Goal: Task Accomplishment & Management: Manage account settings

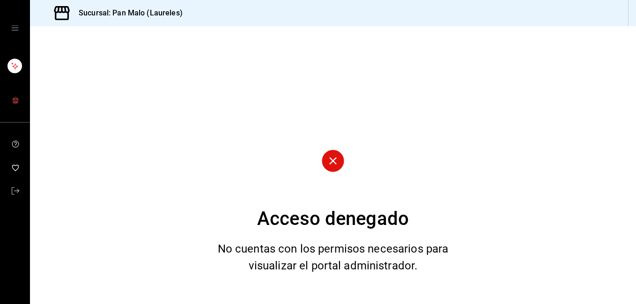
click at [21, 102] on link "mailbox folders" at bounding box center [14, 101] width 29 height 20
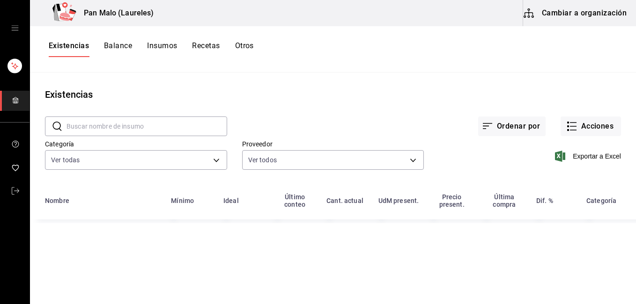
click at [134, 159] on body "Pan Malo (Laureles) Cambiar a organización Existencias Balance Insumos Recetas …" at bounding box center [318, 149] width 636 height 298
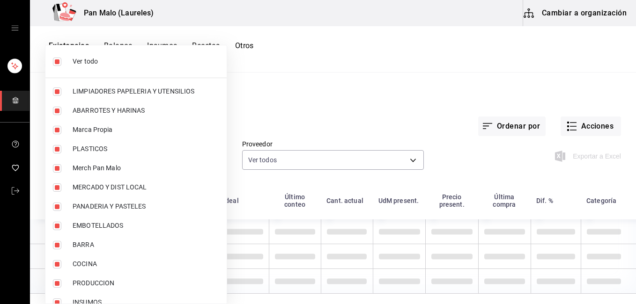
click at [285, 100] on div at bounding box center [318, 152] width 636 height 304
click at [577, 128] on div at bounding box center [318, 152] width 636 height 304
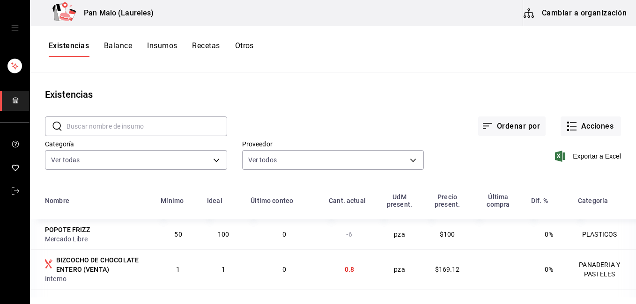
click at [577, 128] on div at bounding box center [318, 152] width 636 height 304
click at [577, 128] on button "Acciones" at bounding box center [590, 127] width 60 height 20
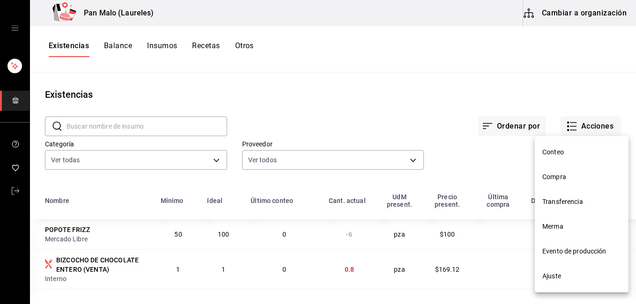
click at [563, 276] on span "Ajuste" at bounding box center [581, 277] width 79 height 10
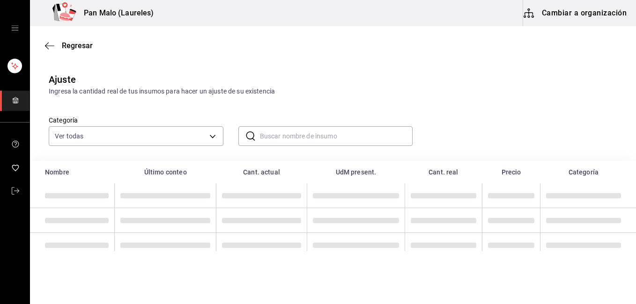
click at [300, 138] on input "text" at bounding box center [336, 136] width 153 height 19
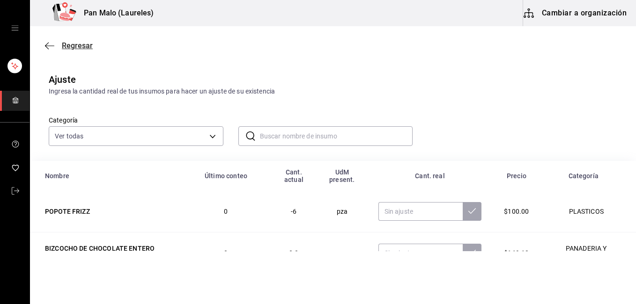
click at [65, 43] on span "Regresar" at bounding box center [77, 45] width 31 height 9
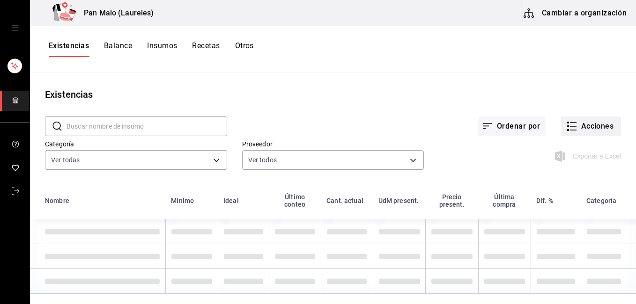
click at [582, 125] on button "Acciones" at bounding box center [590, 127] width 60 height 20
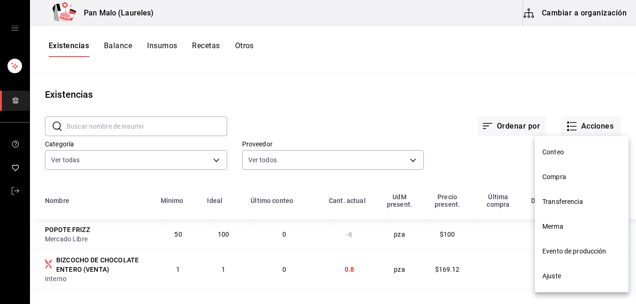
click at [571, 232] on li "Merma" at bounding box center [582, 226] width 94 height 25
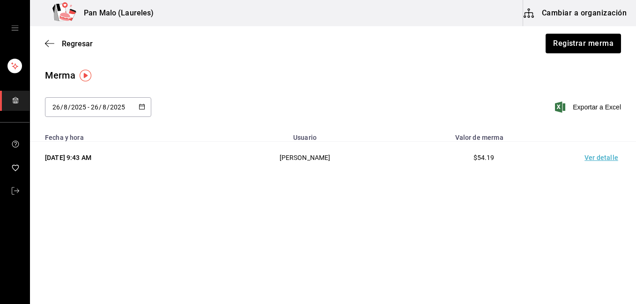
click at [571, 232] on main "Regresar Registrar merma Merma [DATE] [DATE] - [DATE] [DATE] Exportar a Excel F…" at bounding box center [333, 138] width 606 height 225
click at [584, 39] on button "Registrar merma" at bounding box center [583, 44] width 76 height 20
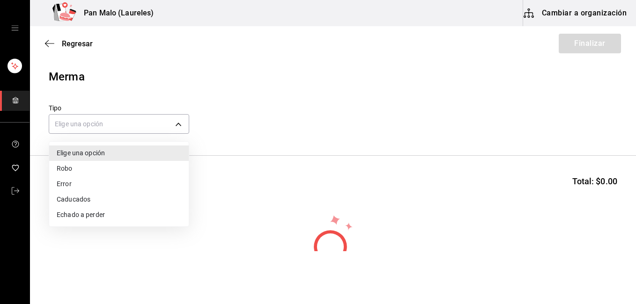
click at [174, 125] on body "Pan Malo (Laureles) Cambiar a organización Regresar Finalizar Merma Tipo Elige …" at bounding box center [318, 125] width 636 height 251
click at [75, 198] on li "Caducados" at bounding box center [119, 199] width 140 height 15
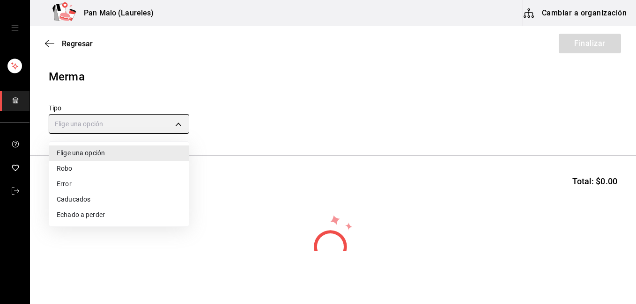
type input "EXPIRED"
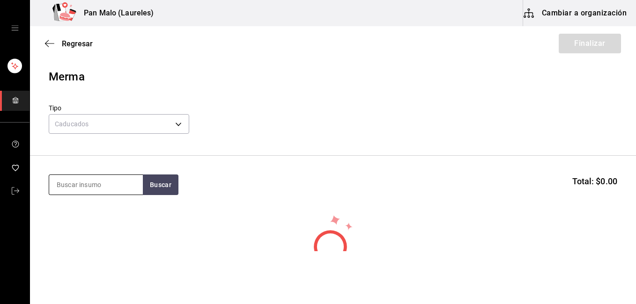
click at [101, 193] on input at bounding box center [96, 185] width 94 height 20
type input "rol [PERSON_NAME]"
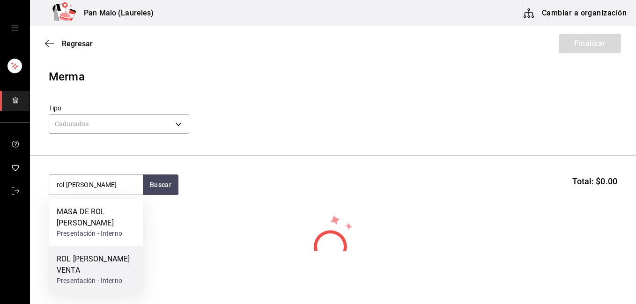
click at [100, 282] on div "Presentación - Interno" at bounding box center [96, 281] width 79 height 10
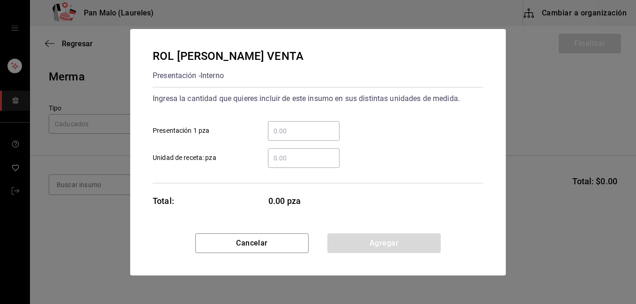
click at [277, 136] on input "​ Presentación 1 pza" at bounding box center [304, 130] width 72 height 11
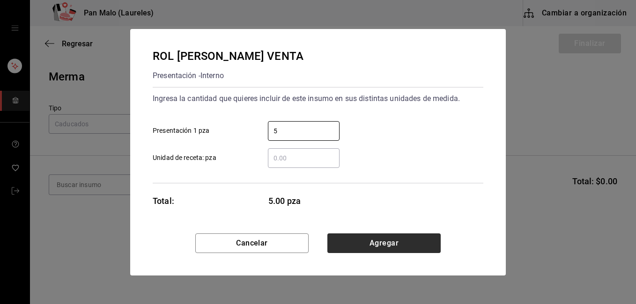
type input "5"
click at [350, 247] on button "Agregar" at bounding box center [383, 244] width 113 height 20
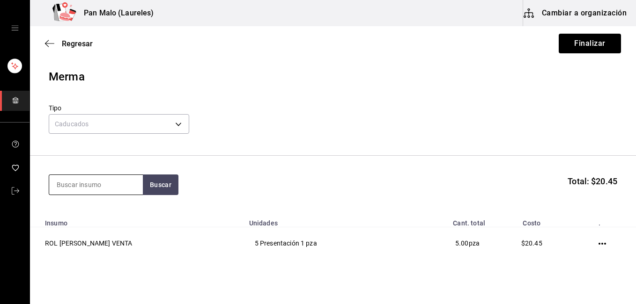
click at [91, 189] on input at bounding box center [96, 185] width 94 height 20
type input "maracuya"
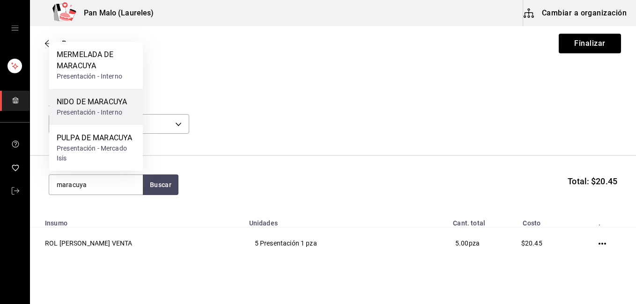
click at [131, 111] on div "NIDO DE MARACUYA Presentación - Interno" at bounding box center [96, 107] width 94 height 36
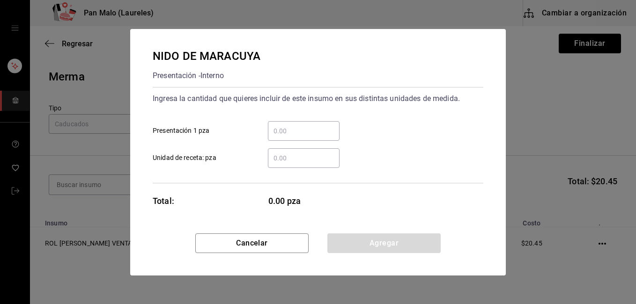
click at [294, 136] on input "​ Presentación 1 pza" at bounding box center [304, 130] width 72 height 11
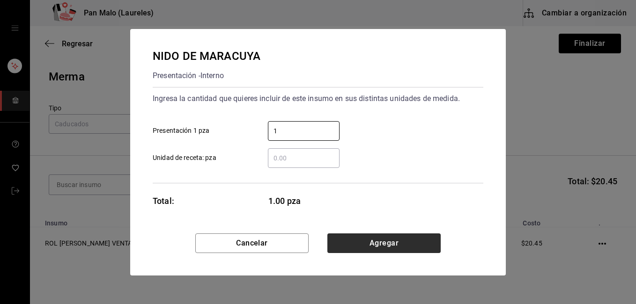
type input "1"
click at [368, 243] on button "Agregar" at bounding box center [383, 244] width 113 height 20
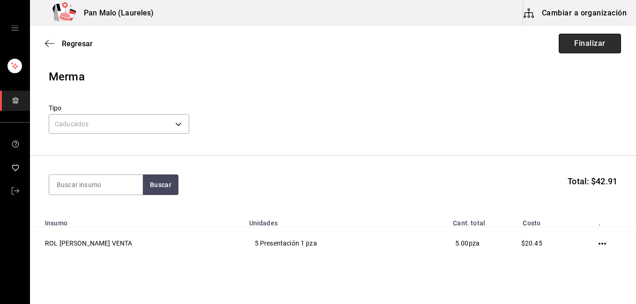
click at [595, 50] on button "Finalizar" at bounding box center [590, 44] width 62 height 20
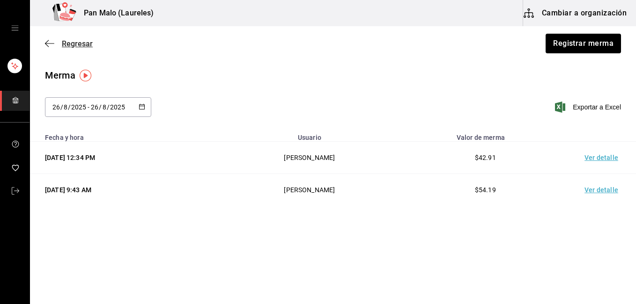
click at [63, 39] on span "Regresar" at bounding box center [77, 43] width 31 height 9
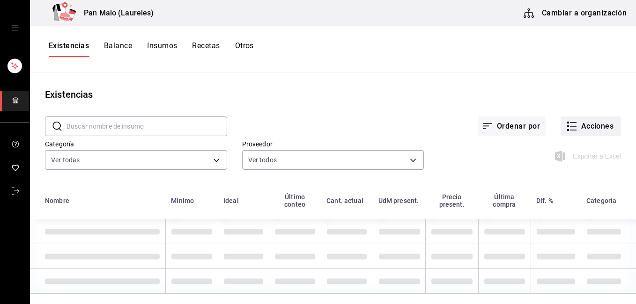
click at [568, 122] on icon "button" at bounding box center [571, 126] width 11 height 11
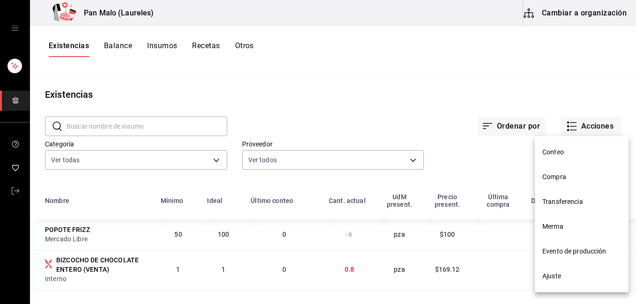
click at [581, 287] on li "Ajuste" at bounding box center [582, 276] width 94 height 25
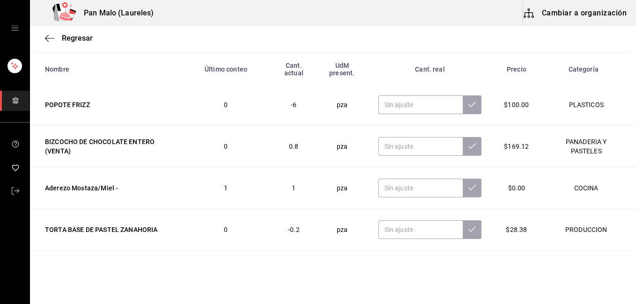
scroll to position [109, 0]
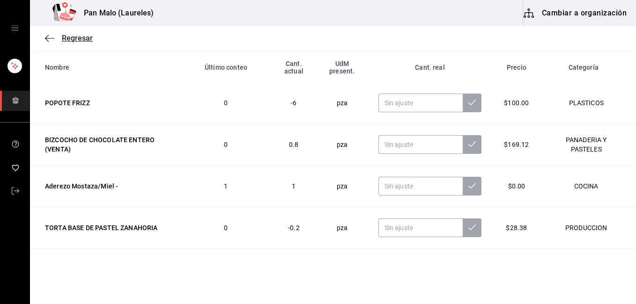
click at [72, 37] on span "Regresar" at bounding box center [77, 38] width 31 height 9
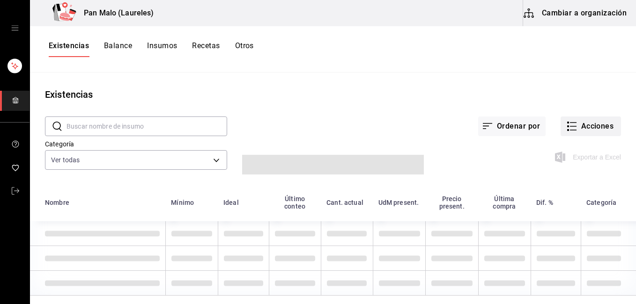
click at [579, 117] on button "Acciones" at bounding box center [590, 127] width 60 height 20
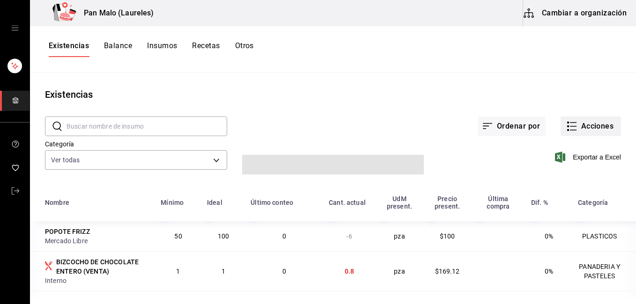
click at [586, 126] on div at bounding box center [318, 152] width 636 height 304
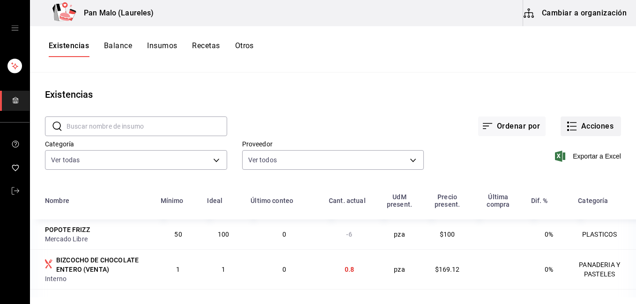
click at [585, 129] on button "Acciones" at bounding box center [590, 127] width 60 height 20
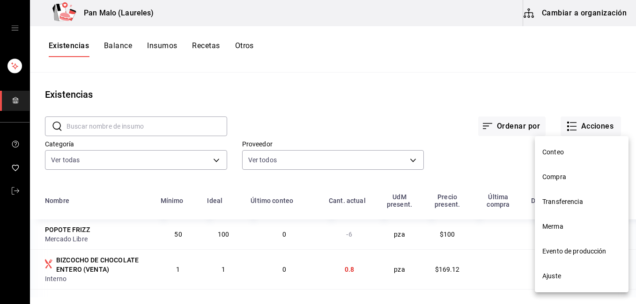
click at [570, 231] on span "Merma" at bounding box center [581, 227] width 79 height 10
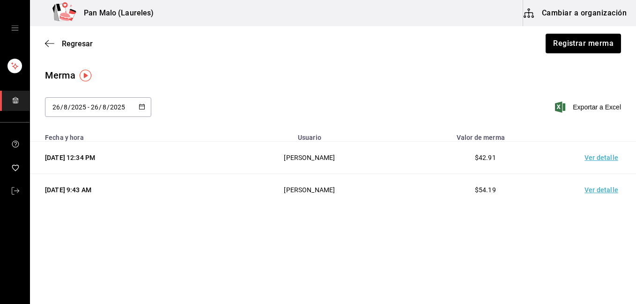
click at [141, 106] on \(Stroke\) "button" at bounding box center [141, 106] width 5 height 0
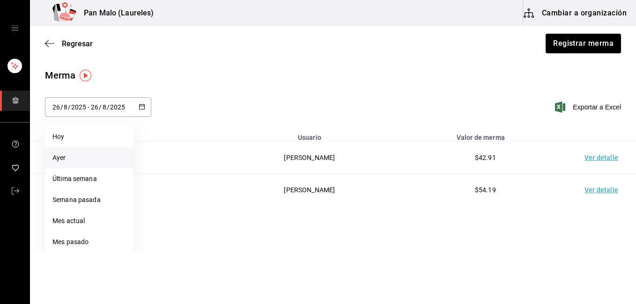
click at [108, 163] on li "Ayer" at bounding box center [89, 157] width 88 height 21
type input "[DATE]"
type input "25"
type input "[DATE]"
type input "25"
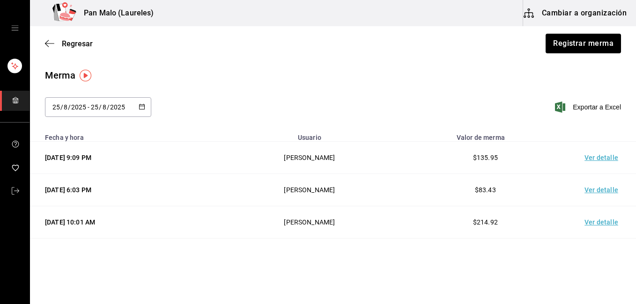
click at [589, 159] on td "Ver detalle" at bounding box center [603, 158] width 66 height 32
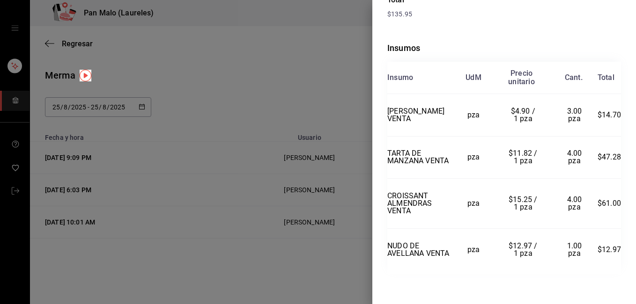
scroll to position [187, 0]
click at [203, 78] on div at bounding box center [318, 152] width 636 height 304
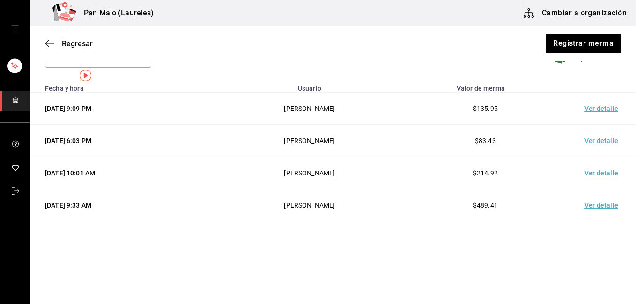
scroll to position [0, 0]
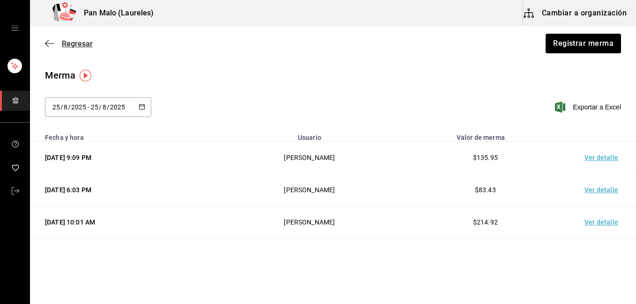
click at [74, 41] on span "Regresar" at bounding box center [77, 43] width 31 height 9
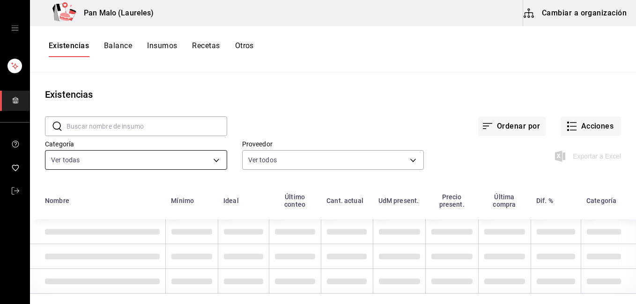
click at [198, 155] on body "Pan Malo (Laureles) Cambiar a organización Existencias Balance Insumos Recetas …" at bounding box center [318, 149] width 636 height 298
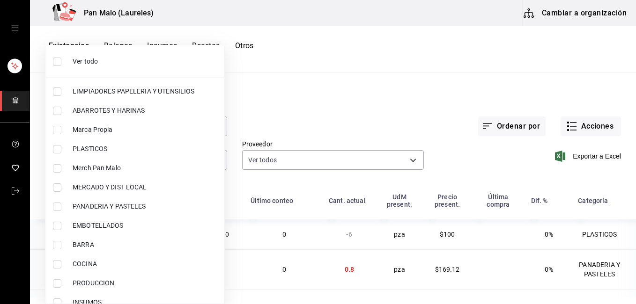
click at [146, 202] on span "PANADERIA Y PASTELES" at bounding box center [145, 207] width 144 height 10
type input "b7fa4d3f-7896-4504-b4eb-29f52eb713d6"
checkbox input "true"
click at [433, 74] on div at bounding box center [318, 152] width 636 height 304
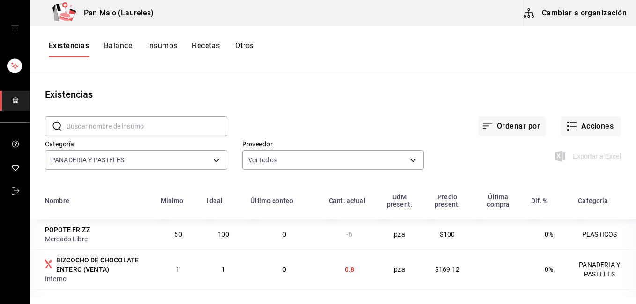
click at [628, 128] on div "Ver todo LIMPIADORES PAPELERIA Y UTENSILIOS ABARROTES Y HARINAS Marca Propia PL…" at bounding box center [318, 152] width 636 height 304
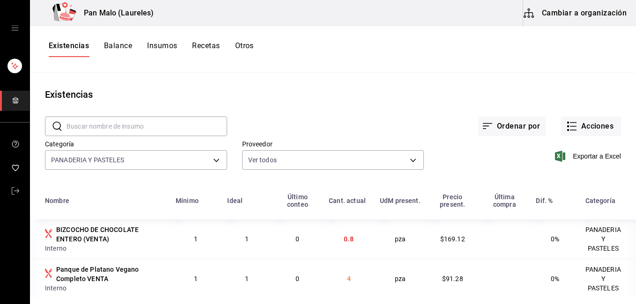
scroll to position [7, 0]
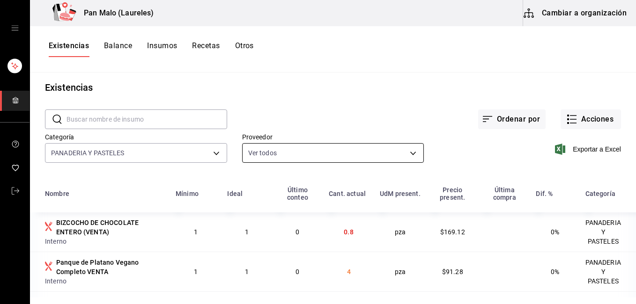
click at [340, 147] on body "Pan Malo (Laureles) Cambiar a organización Existencias Balance Insumos Recetas …" at bounding box center [318, 149] width 636 height 298
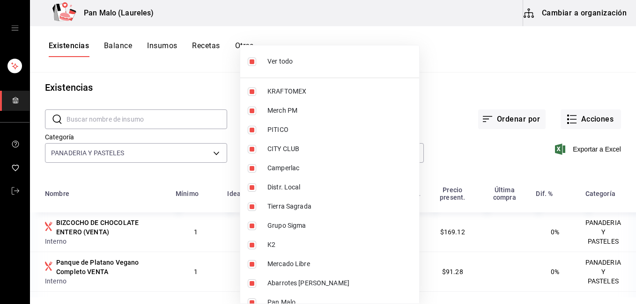
click at [144, 120] on div at bounding box center [318, 152] width 636 height 304
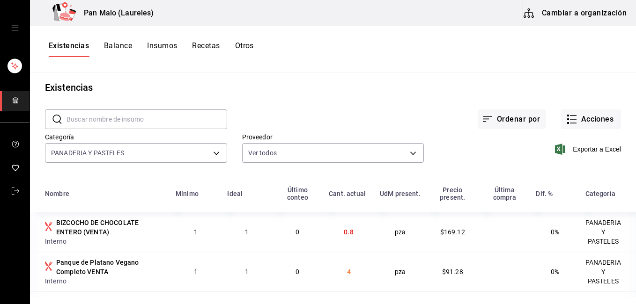
click at [144, 120] on div at bounding box center [318, 152] width 636 height 304
click at [144, 120] on input "text" at bounding box center [146, 119] width 161 height 19
type input "concha"
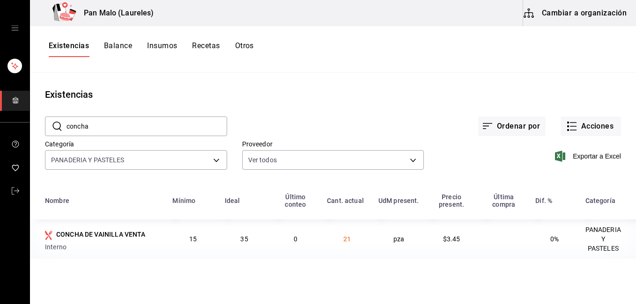
scroll to position [0, 0]
click at [350, 249] on td "21" at bounding box center [347, 239] width 52 height 39
click at [358, 184] on div "​ concha ​ Ordenar por Acciones Categoría PANADERIA Y PASTELES b7fa4d3f-7896-45…" at bounding box center [333, 145] width 606 height 86
click at [583, 125] on button "Acciones" at bounding box center [590, 127] width 60 height 20
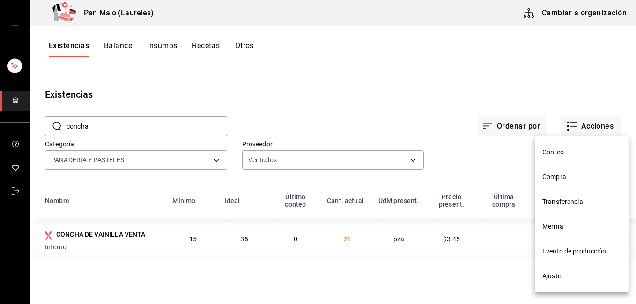
click at [571, 281] on span "Ajuste" at bounding box center [581, 277] width 79 height 10
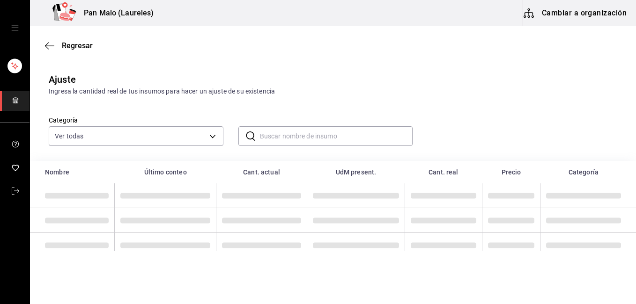
click at [314, 134] on input "text" at bounding box center [336, 136] width 153 height 19
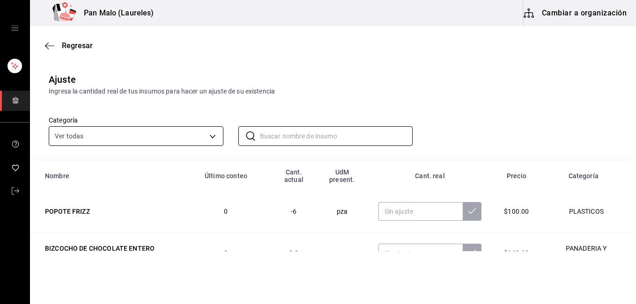
click at [201, 135] on body "Pan Malo (Laureles) Cambiar a organización Regresar Ajuste Ingresa la cantidad …" at bounding box center [318, 125] width 636 height 251
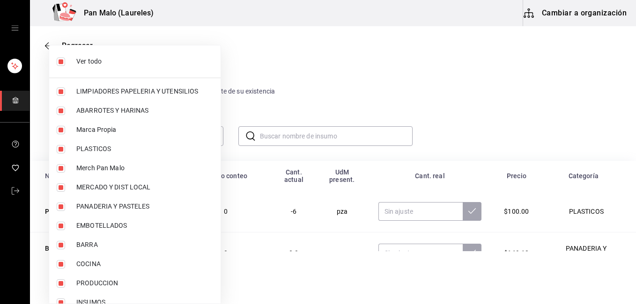
click at [136, 74] on ul "Ver todo LIMPIADORES PAPELERIA Y UTENSILIOS ABARROTES Y HARINAS Marca Propia PL…" at bounding box center [134, 180] width 171 height 271
click at [81, 67] on li "Ver todo" at bounding box center [134, 61] width 171 height 25
checkbox input "false"
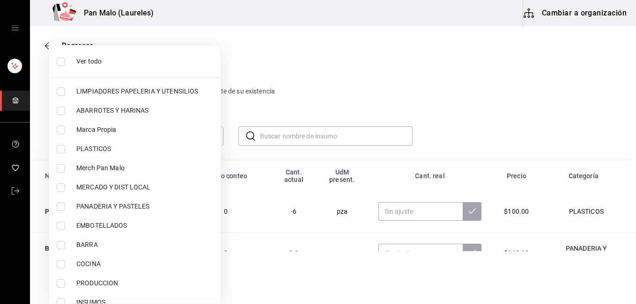
checkbox input "false"
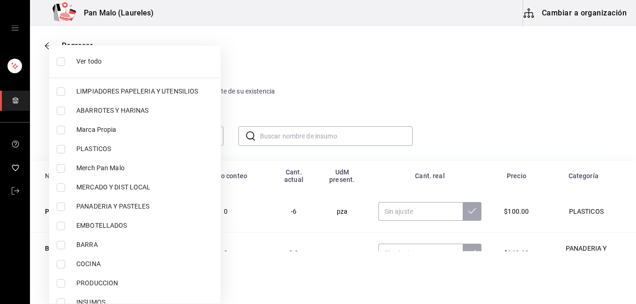
checkbox input "false"
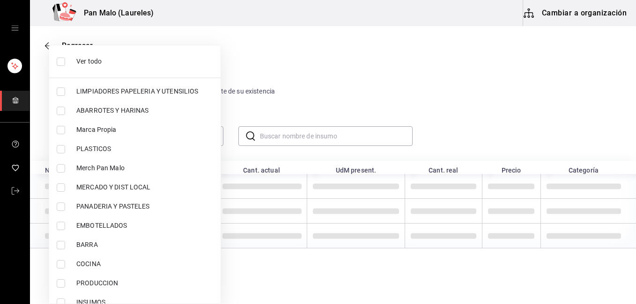
click at [73, 209] on li "PANADERIA Y PASTELES" at bounding box center [134, 206] width 171 height 19
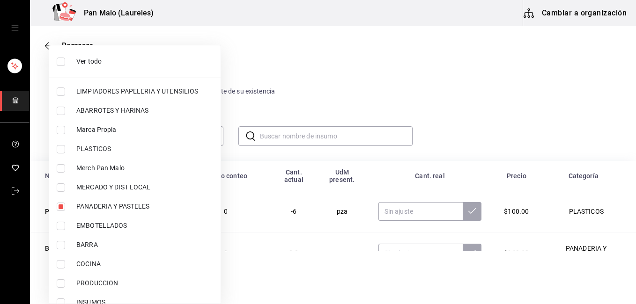
type input "b7fa4d3f-7896-4504-b4eb-29f52eb713d6"
checkbox input "true"
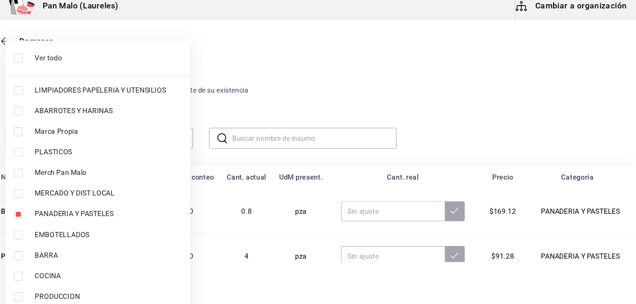
click at [545, 133] on div at bounding box center [318, 152] width 636 height 304
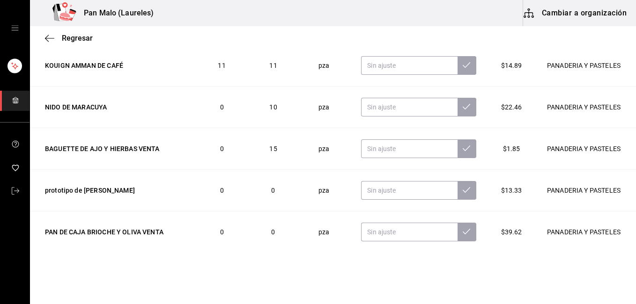
scroll to position [329, 0]
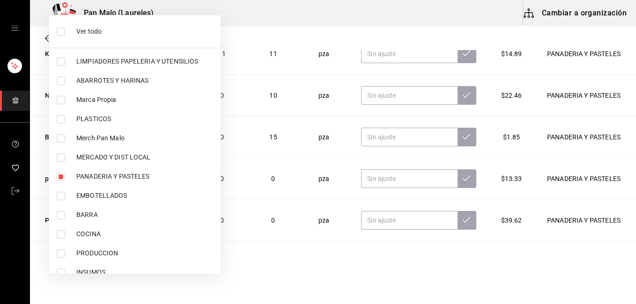
click at [626, 110] on div at bounding box center [318, 152] width 636 height 304
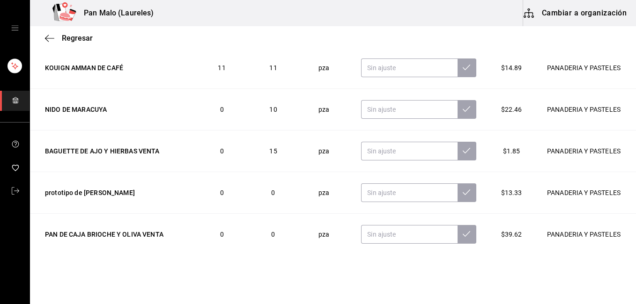
scroll to position [155, 0]
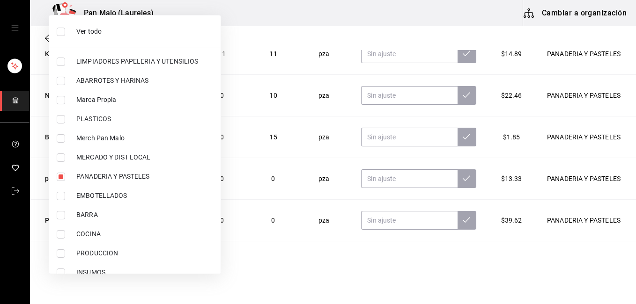
click at [624, 150] on div at bounding box center [318, 152] width 636 height 304
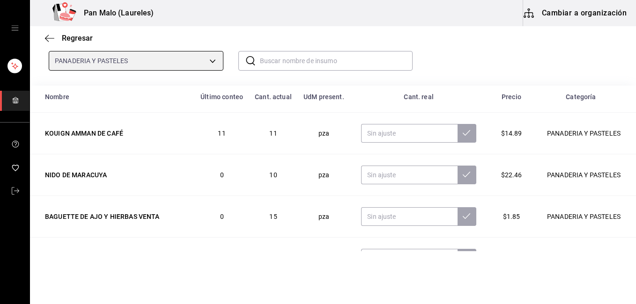
scroll to position [72, 0]
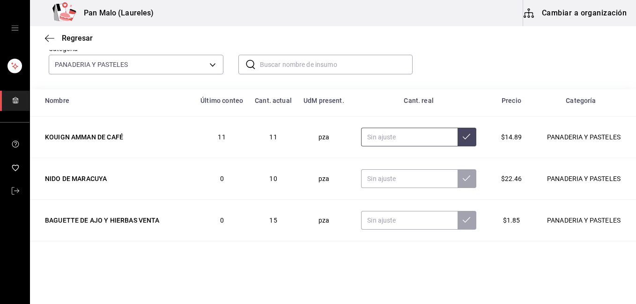
click at [421, 144] on input "text" at bounding box center [409, 137] width 96 height 19
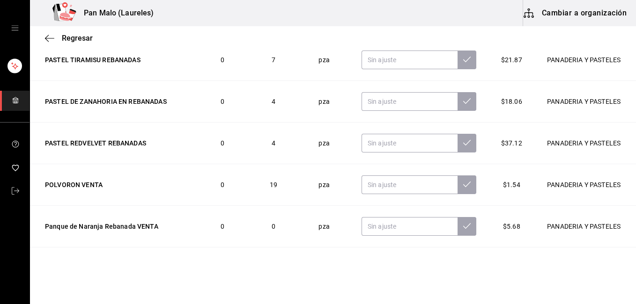
scroll to position [0, 0]
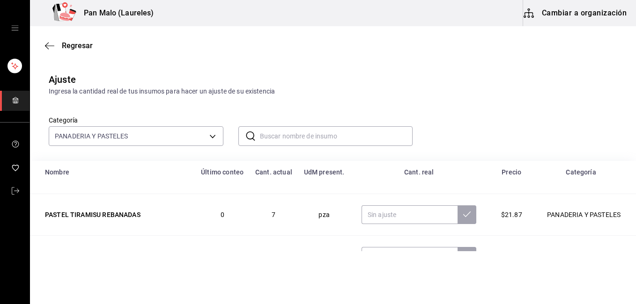
click at [391, 135] on input "text" at bounding box center [336, 136] width 153 height 19
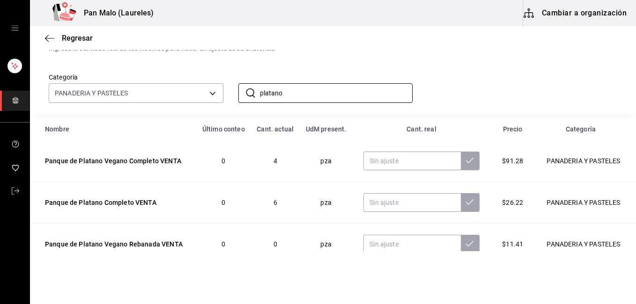
scroll to position [42, 0]
type input "platano"
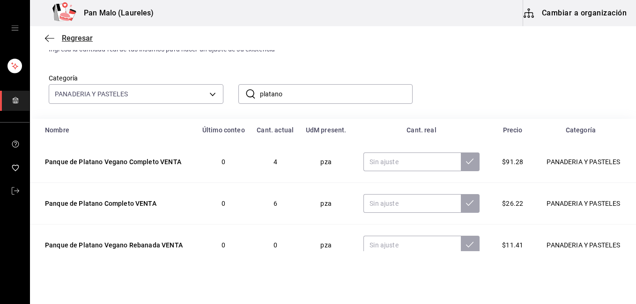
click at [81, 41] on span "Regresar" at bounding box center [77, 38] width 31 height 9
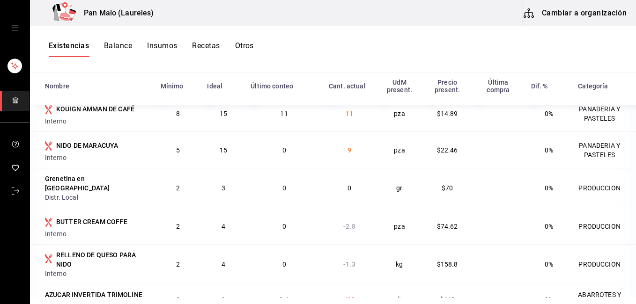
scroll to position [1377, 0]
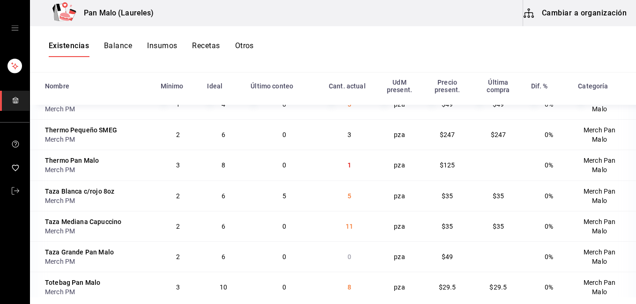
click at [121, 45] on button "Balance" at bounding box center [118, 49] width 28 height 16
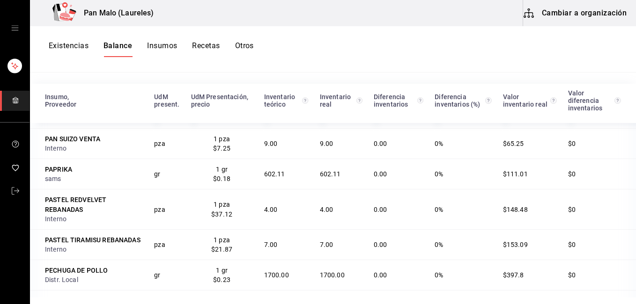
scroll to position [3145, 0]
